Goal: Task Accomplishment & Management: Complete application form

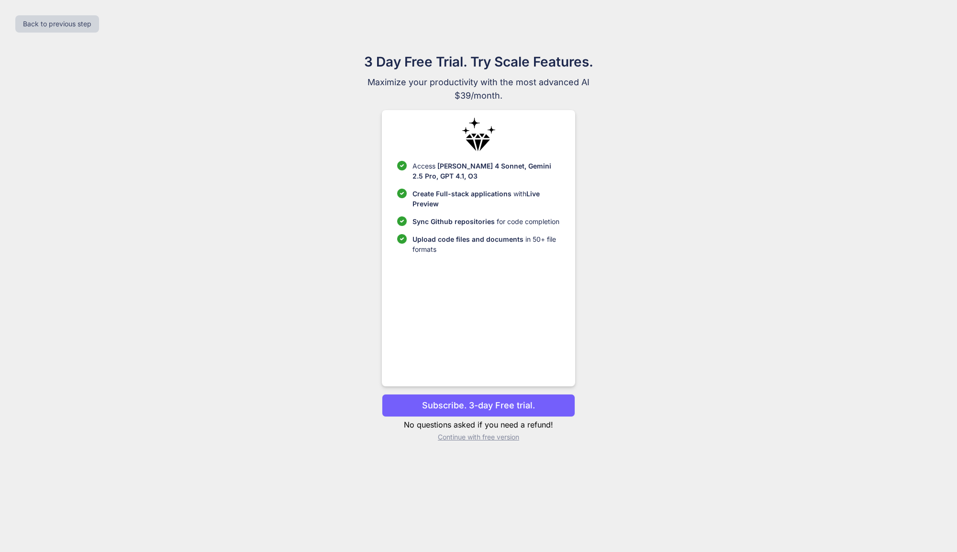
click at [484, 436] on p "Continue with free version" at bounding box center [478, 437] width 193 height 10
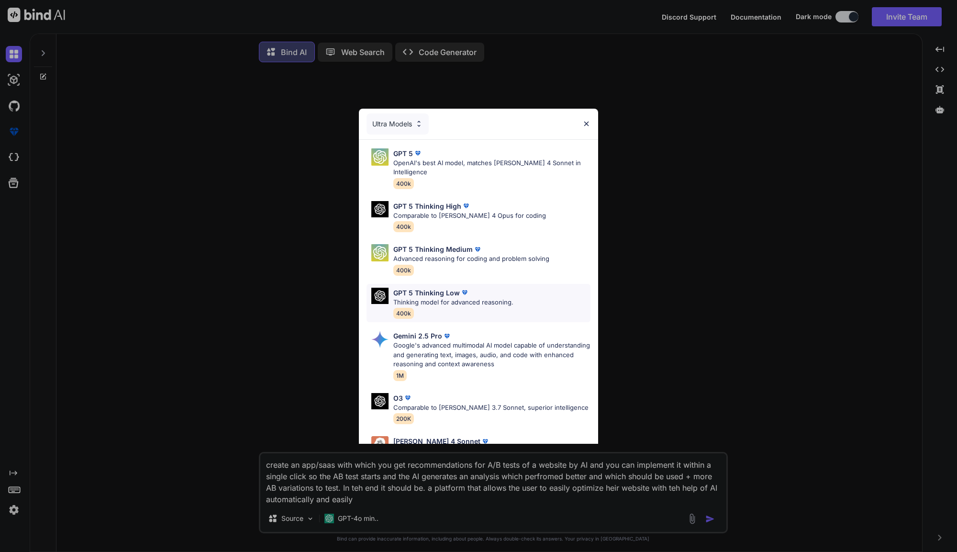
type textarea "x"
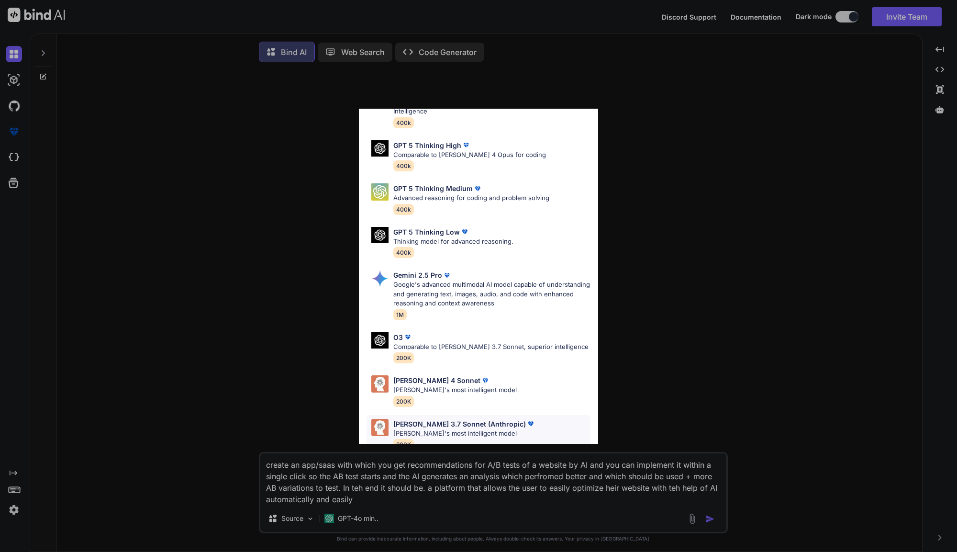
click at [426, 429] on p "[PERSON_NAME]'s most intelligent model" at bounding box center [464, 434] width 142 height 10
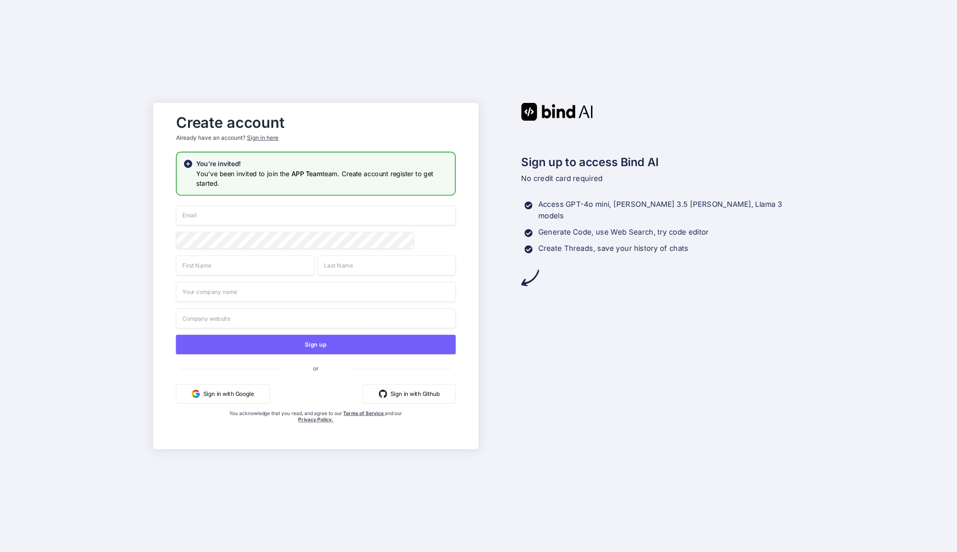
click at [262, 135] on div "Sign in here" at bounding box center [262, 138] width 31 height 8
